Goal: Information Seeking & Learning: Learn about a topic

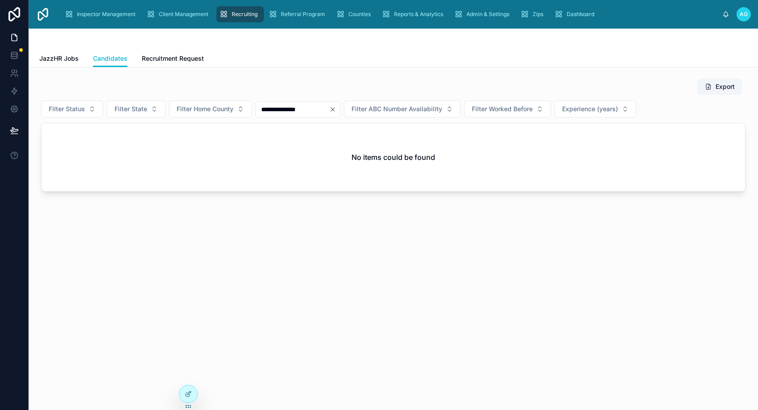
click at [336, 108] on icon "Clear" at bounding box center [332, 109] width 7 height 7
click at [298, 112] on input "text" at bounding box center [292, 109] width 73 height 13
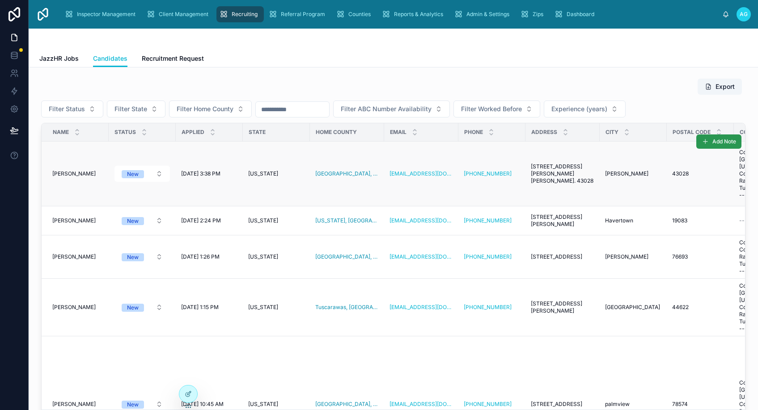
click at [712, 141] on span "Add Note" at bounding box center [724, 141] width 24 height 7
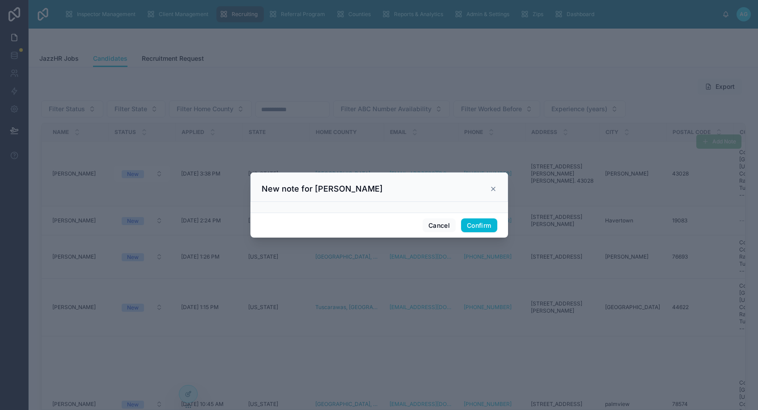
click at [300, 207] on div at bounding box center [379, 207] width 258 height 11
click at [310, 208] on div at bounding box center [379, 207] width 258 height 11
click at [309, 208] on div at bounding box center [379, 207] width 258 height 11
click at [346, 186] on h3 "New note for Ronald Edward Borgquist" at bounding box center [322, 189] width 121 height 11
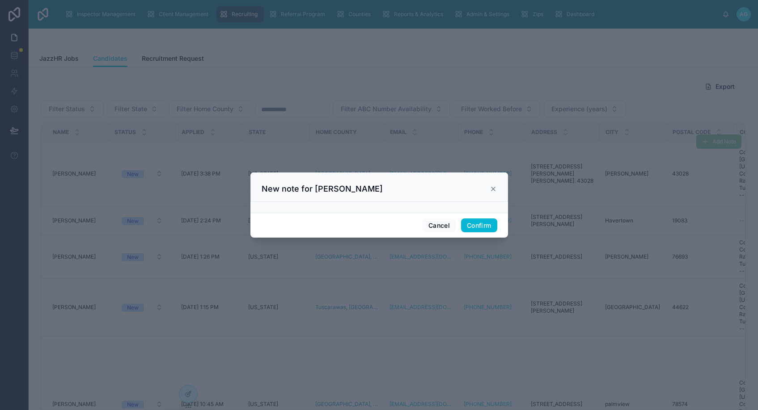
click at [399, 195] on div "New note for Ronald Edward Borgquist" at bounding box center [379, 188] width 258 height 30
click at [437, 226] on button "Cancel" at bounding box center [439, 226] width 33 height 14
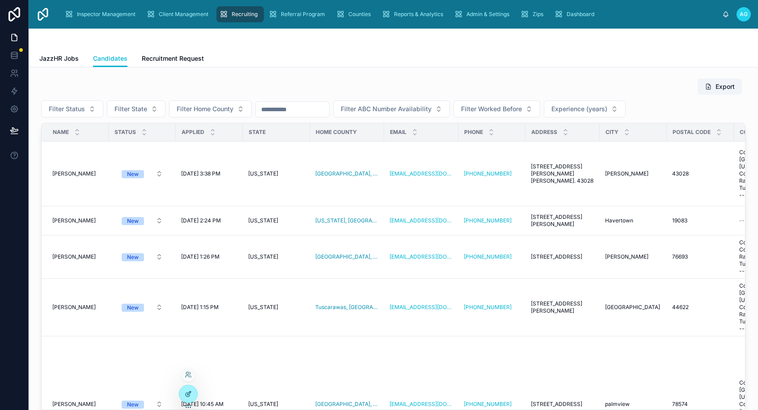
click at [187, 397] on icon at bounding box center [188, 394] width 7 height 7
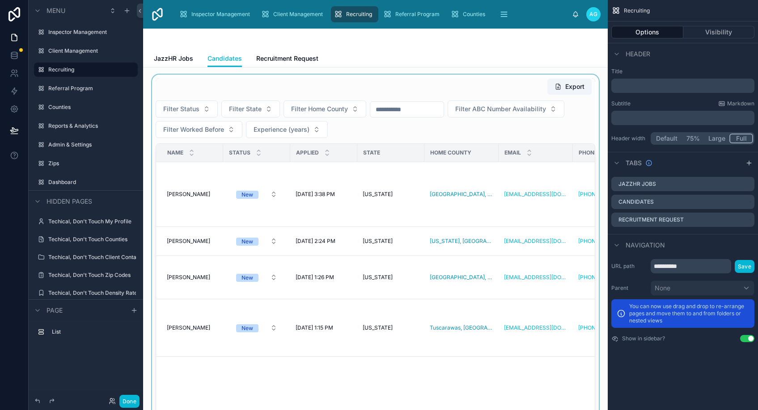
click at [422, 88] on div at bounding box center [375, 265] width 450 height 381
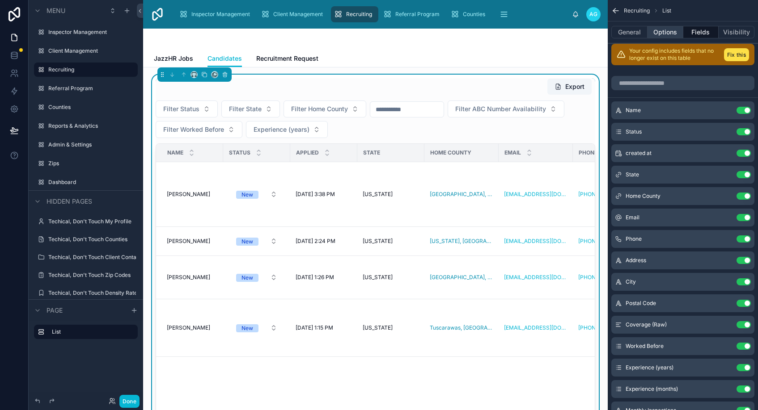
click at [661, 33] on button "Options" at bounding box center [665, 32] width 36 height 13
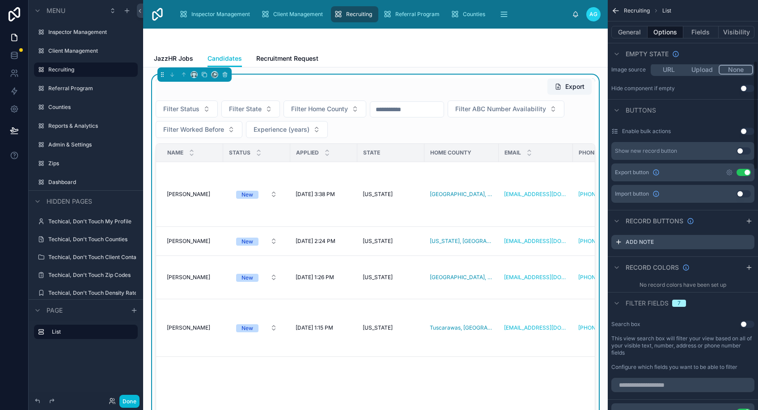
scroll to position [226, 0]
click at [747, 242] on icon "scrollable content" at bounding box center [747, 243] width 7 height 7
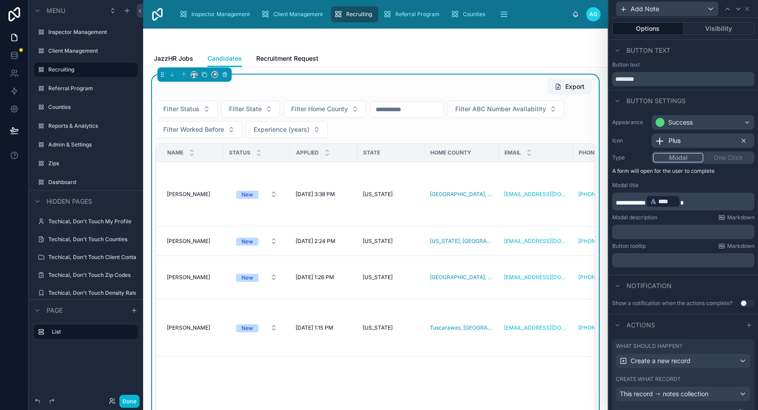
scroll to position [36, 0]
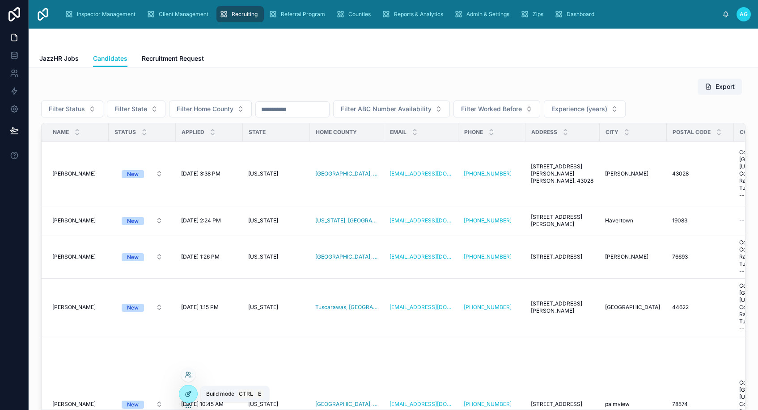
click at [189, 393] on icon at bounding box center [189, 394] width 4 height 4
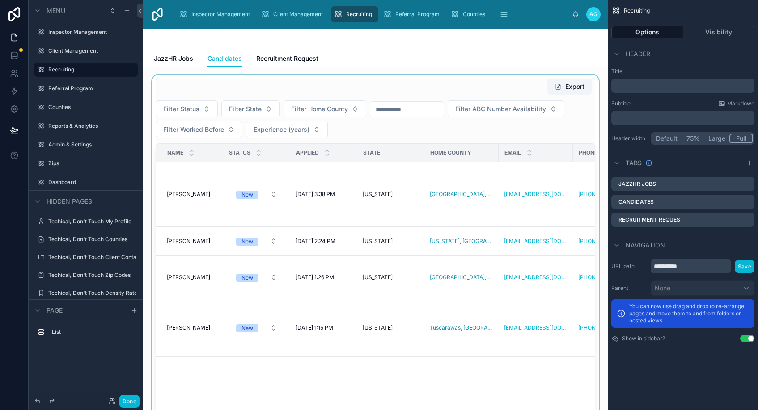
click at [433, 361] on div at bounding box center [375, 265] width 450 height 381
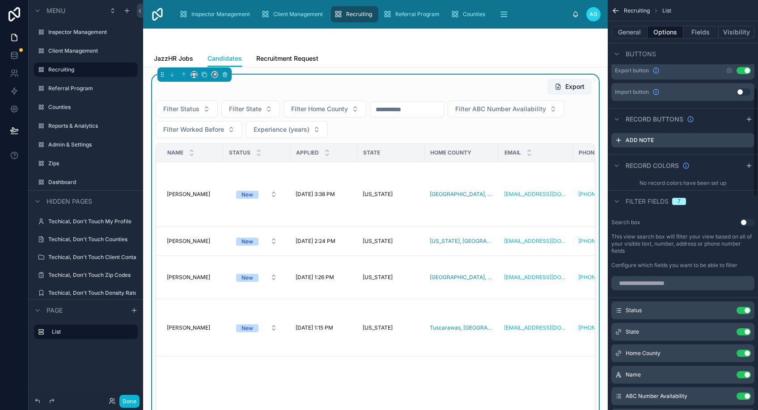
scroll to position [329, 0]
click at [748, 140] on icon "scrollable content" at bounding box center [747, 139] width 7 height 7
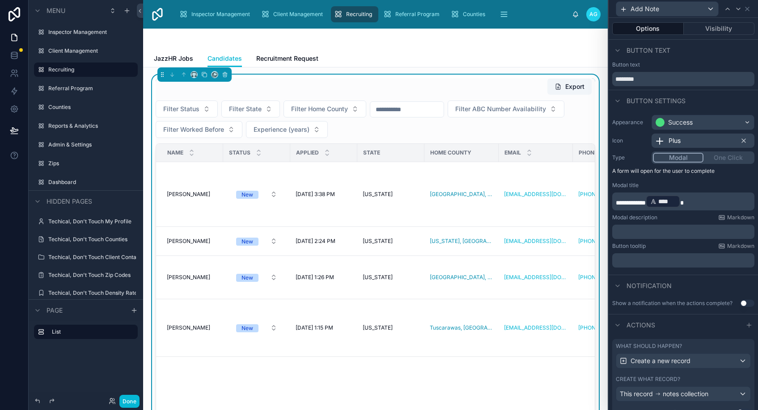
scroll to position [36, 0]
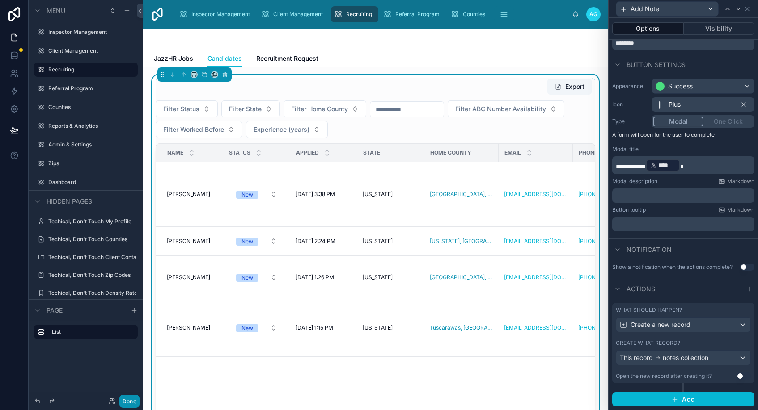
click at [135, 399] on button "Done" at bounding box center [129, 401] width 20 height 13
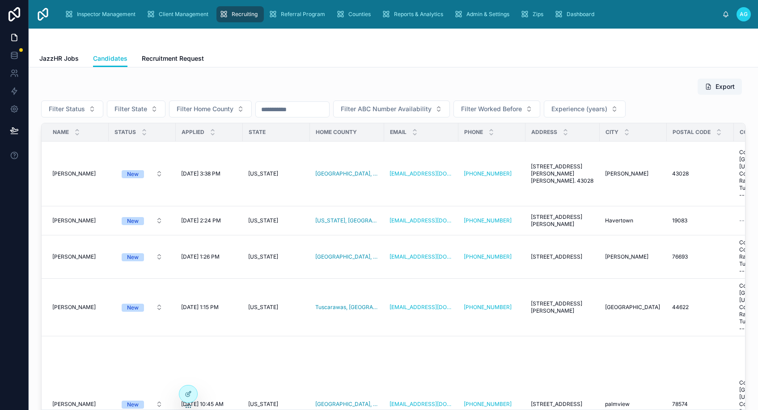
click at [743, 17] on span "AG" at bounding box center [744, 14] width 8 height 7
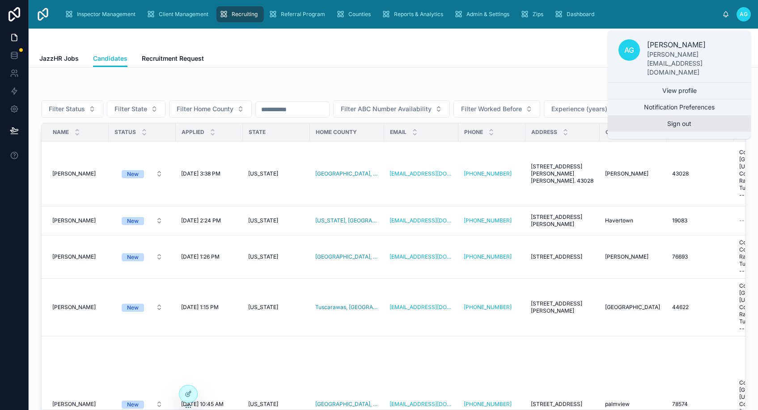
click at [685, 116] on button "Sign out" at bounding box center [679, 124] width 143 height 16
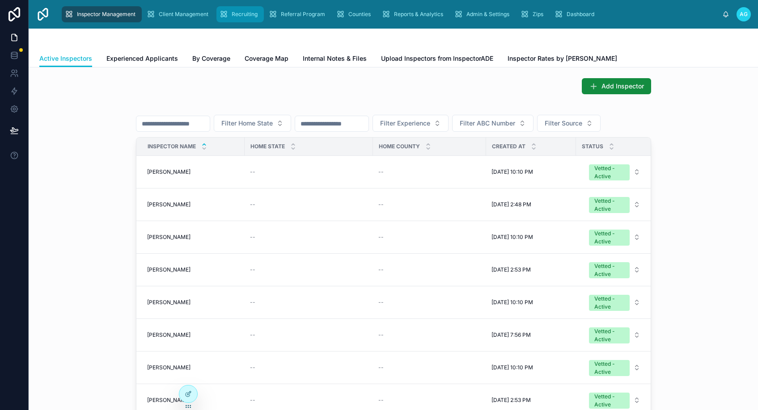
click at [233, 11] on span "Recruiting" at bounding box center [245, 14] width 26 height 7
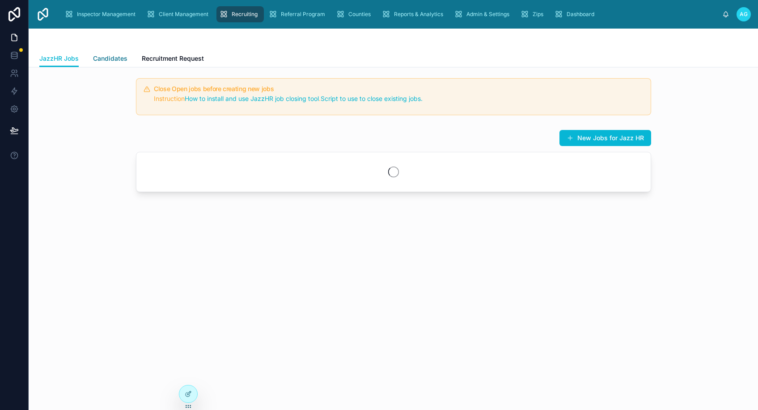
click at [120, 59] on span "Candidates" at bounding box center [110, 58] width 34 height 9
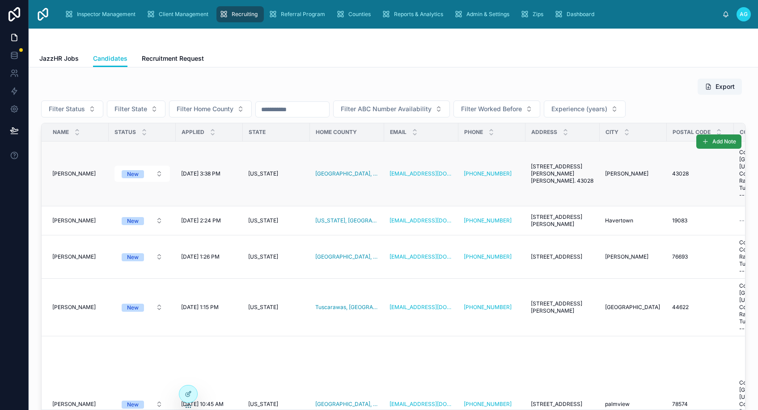
click at [712, 140] on span "Add Note" at bounding box center [724, 141] width 24 height 7
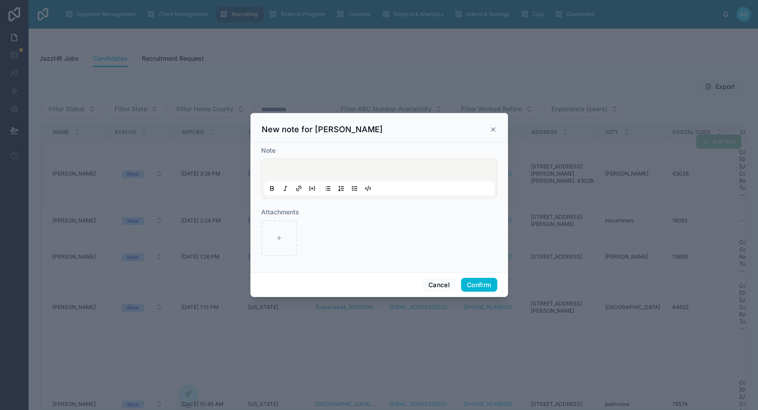
click at [298, 162] on div at bounding box center [379, 179] width 230 height 34
click at [292, 169] on p at bounding box center [381, 171] width 230 height 9
click at [441, 285] on button "Cancel" at bounding box center [439, 285] width 33 height 14
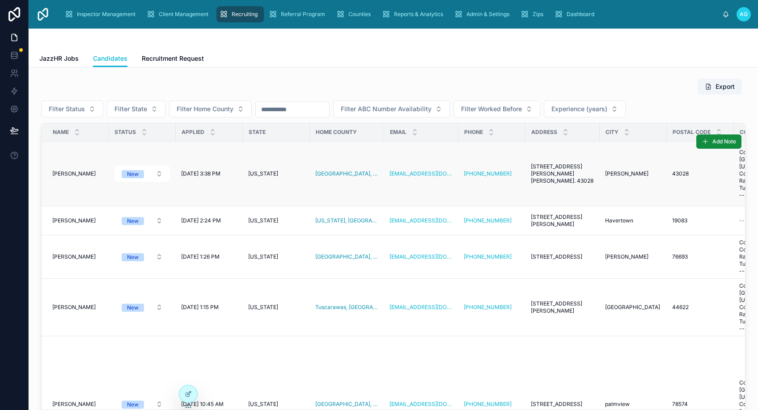
click at [301, 51] on div "JazzHR Jobs Candidates Recruitment Request" at bounding box center [393, 58] width 708 height 17
click at [346, 75] on div "Export Filter Status Filter State Filter Home County Filter ABC Number Availabi…" at bounding box center [393, 255] width 715 height 361
click at [216, 133] on icon at bounding box center [213, 134] width 6 height 6
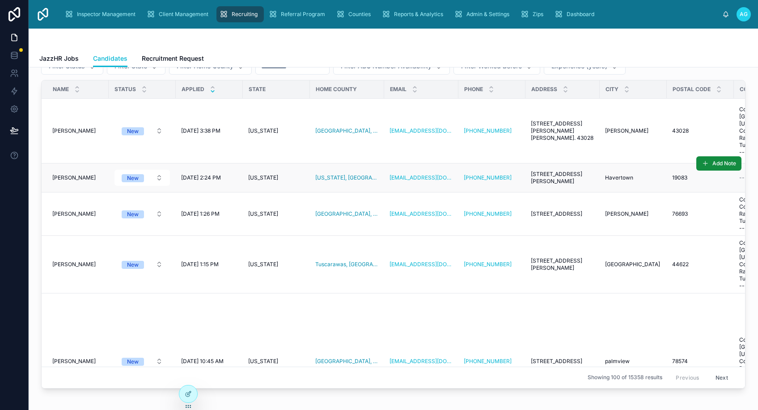
click at [76, 176] on span "[PERSON_NAME]" at bounding box center [73, 177] width 43 height 7
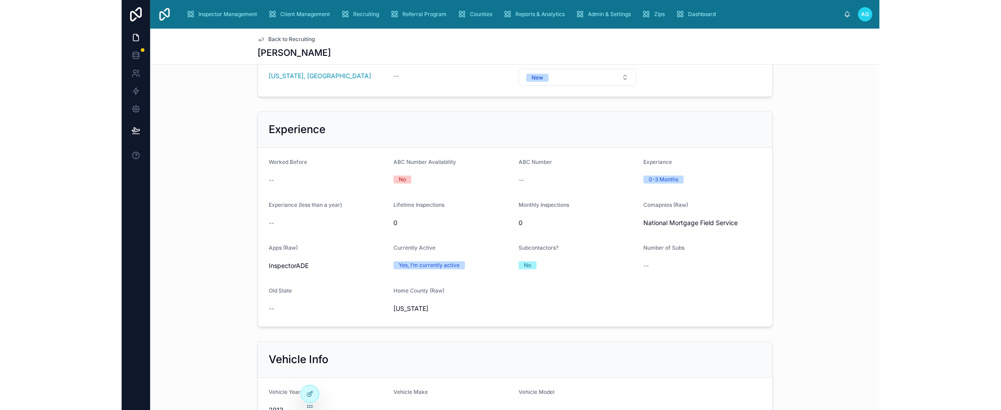
scroll to position [134, 0]
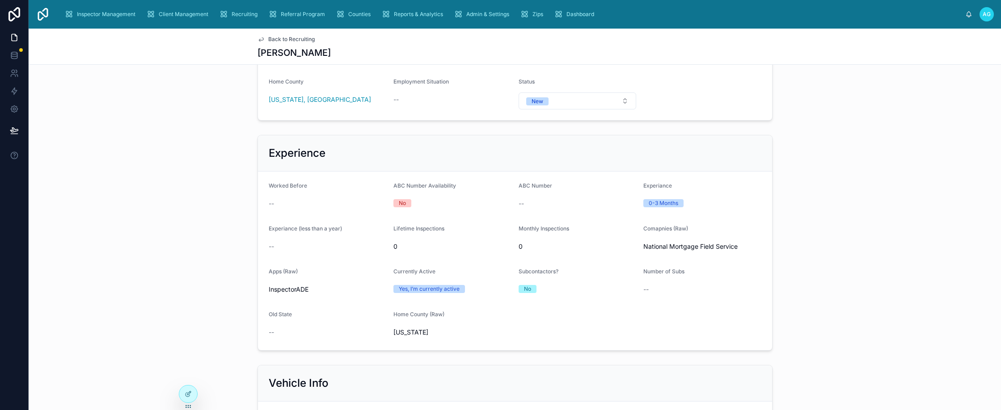
click at [278, 37] on span "Back to Recruiting" at bounding box center [291, 39] width 47 height 7
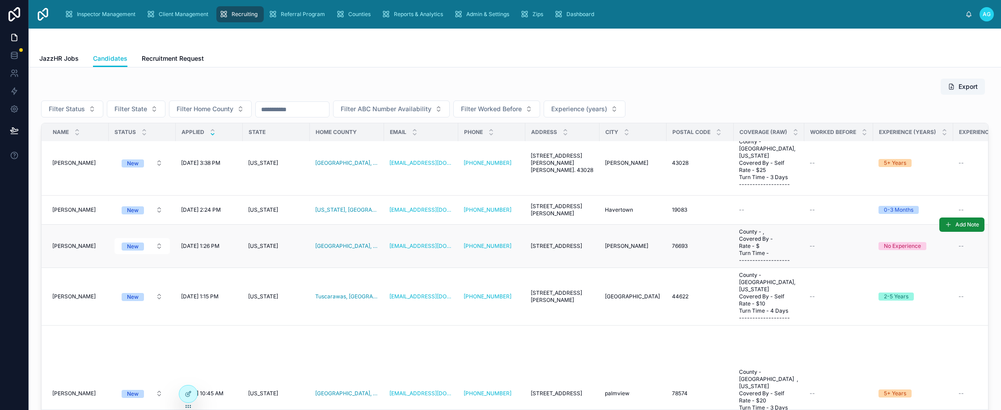
scroll to position [89, 0]
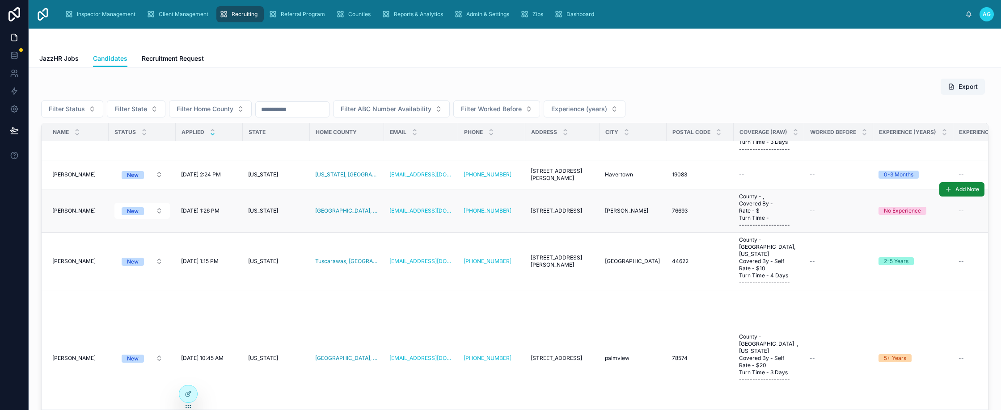
click at [310, 203] on td "[US_STATE]" at bounding box center [276, 211] width 67 height 43
click at [75, 212] on span "[PERSON_NAME]" at bounding box center [73, 210] width 43 height 7
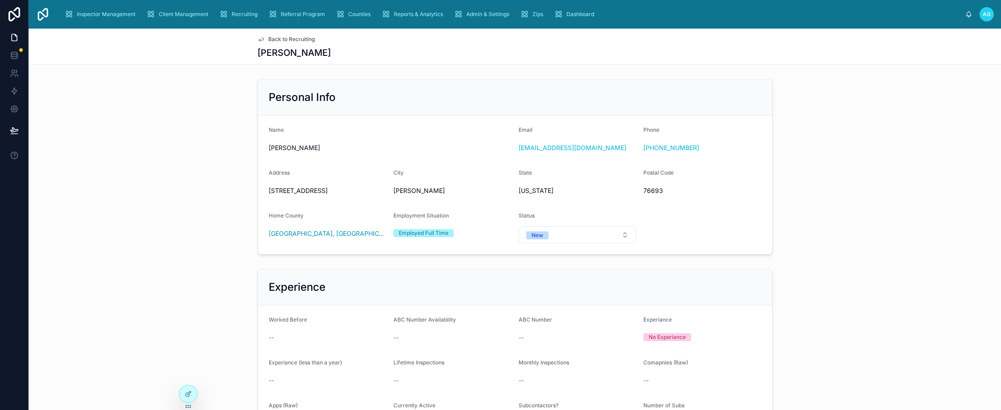
click at [232, 79] on div "Personal Info Name Joseph Keith Fleming Email fleming80@hotmail.com Phone (936)…" at bounding box center [515, 167] width 972 height 183
click at [258, 41] on icon at bounding box center [261, 39] width 7 height 7
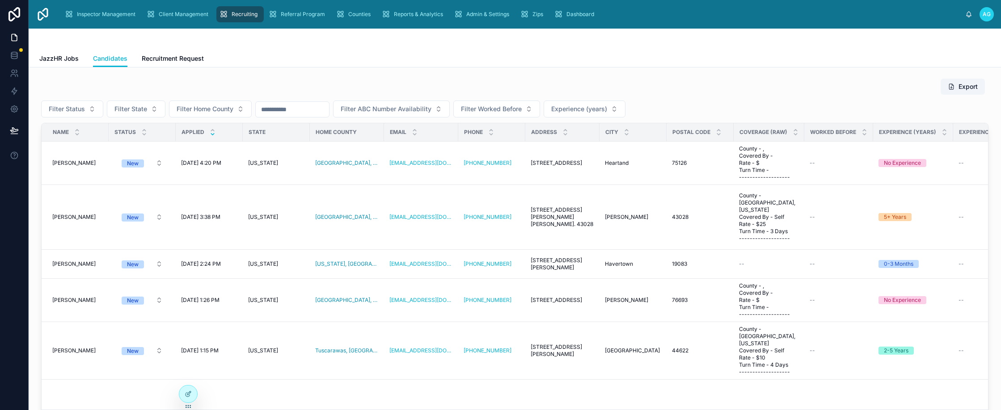
click at [288, 113] on input "text" at bounding box center [292, 109] width 73 height 13
type input "**********"
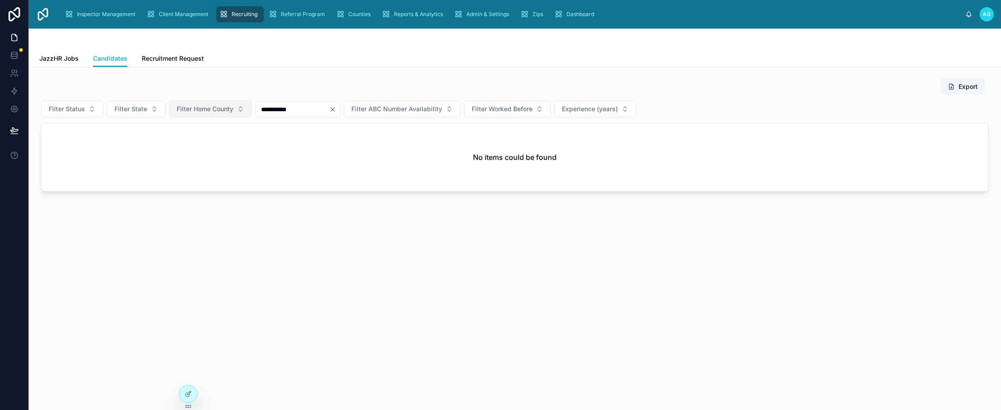
drag, startPoint x: 295, startPoint y: 110, endPoint x: 250, endPoint y: 110, distance: 44.7
click at [250, 110] on div "**********" at bounding box center [514, 109] width 947 height 17
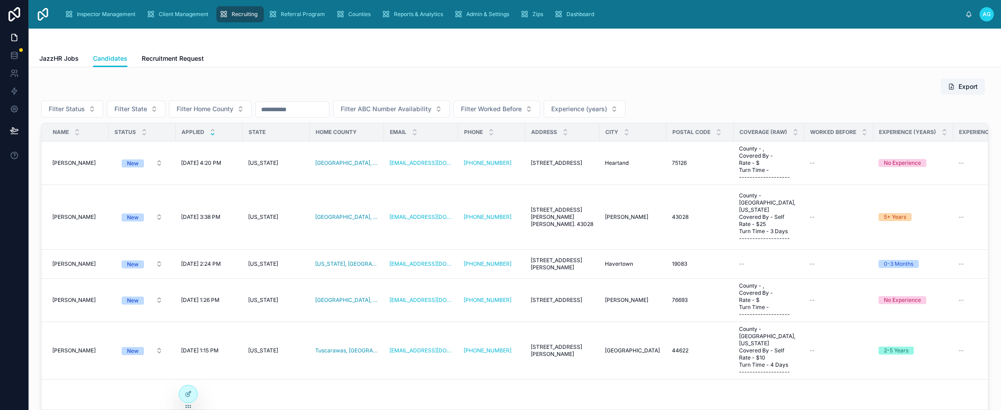
click at [345, 88] on div "Export" at bounding box center [514, 86] width 947 height 17
click at [426, 78] on div "Export Filter Status Filter State Filter Home County Filter ABC Number Availabi…" at bounding box center [515, 255] width 958 height 361
click at [331, 57] on div "JazzHR Jobs Candidates Recruitment Request" at bounding box center [514, 58] width 951 height 17
click at [336, 58] on div "JazzHR Jobs Candidates Recruitment Request" at bounding box center [514, 58] width 951 height 17
click at [407, 62] on div "JazzHR Jobs Candidates Recruitment Request" at bounding box center [514, 58] width 951 height 17
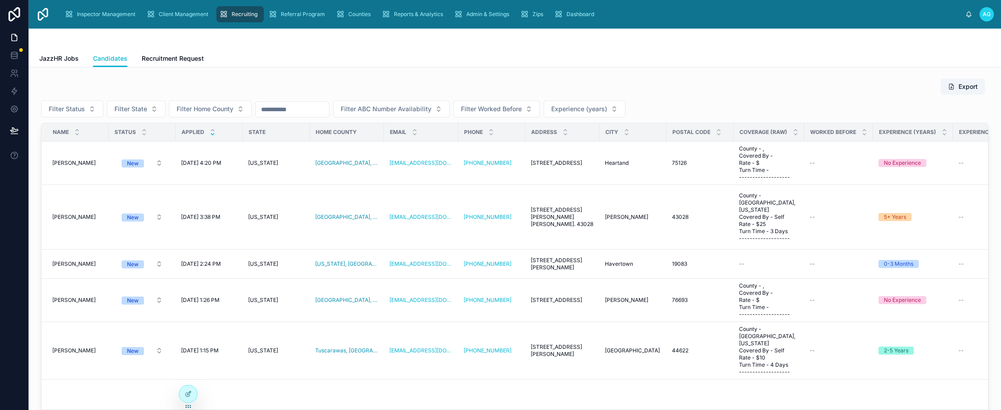
click at [423, 51] on div "JazzHR Jobs Candidates Recruitment Request" at bounding box center [514, 58] width 951 height 17
drag, startPoint x: 286, startPoint y: 51, endPoint x: 355, endPoint y: 28, distance: 72.4
click at [286, 51] on div "JazzHR Jobs Candidates Recruitment Request" at bounding box center [514, 58] width 951 height 17
